Goal: Task Accomplishment & Management: Use online tool/utility

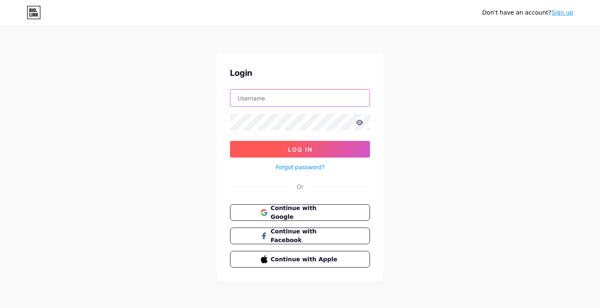
type input "[EMAIL_ADDRESS][DOMAIN_NAME]"
click at [307, 149] on span "Log In" at bounding box center [300, 149] width 25 height 7
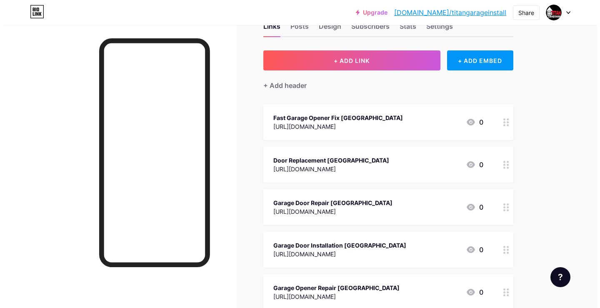
scroll to position [42, 0]
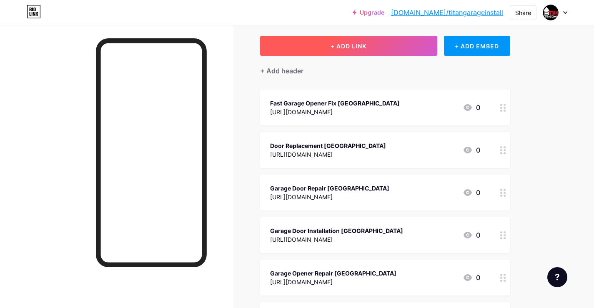
click at [362, 43] on span "+ ADD LINK" at bounding box center [348, 45] width 36 height 7
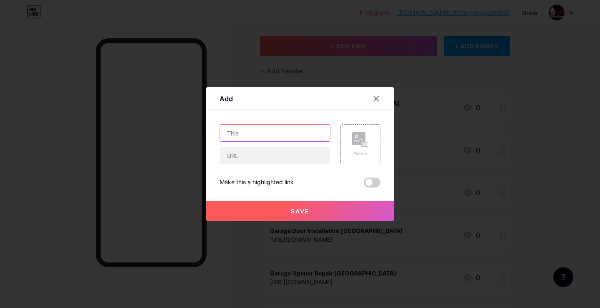
click at [277, 127] on input "text" at bounding box center [275, 133] width 110 height 17
paste input "Best Garage Door Installers in [GEOGRAPHIC_DATA]"
type input "Best Garage Door Installers in [GEOGRAPHIC_DATA]"
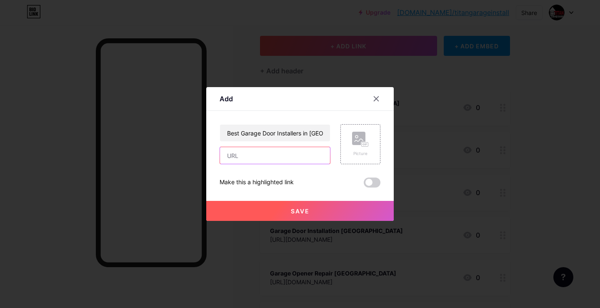
click at [259, 153] on input "text" at bounding box center [275, 155] width 110 height 17
paste input "[URL][DOMAIN_NAME]"
type input "[URL][DOMAIN_NAME]"
click at [291, 205] on button "Save" at bounding box center [299, 211] width 187 height 20
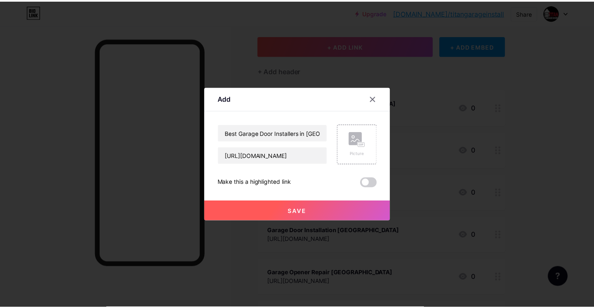
scroll to position [0, 0]
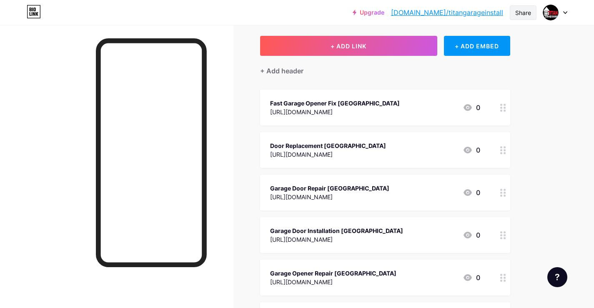
click at [533, 11] on div "Share" at bounding box center [522, 12] width 27 height 15
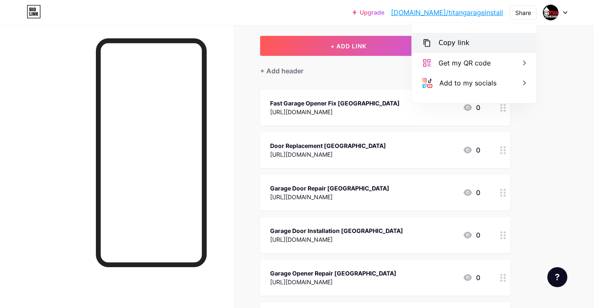
click at [482, 42] on div "Copy link" at bounding box center [474, 43] width 124 height 20
